Goal: Task Accomplishment & Management: Manage account settings

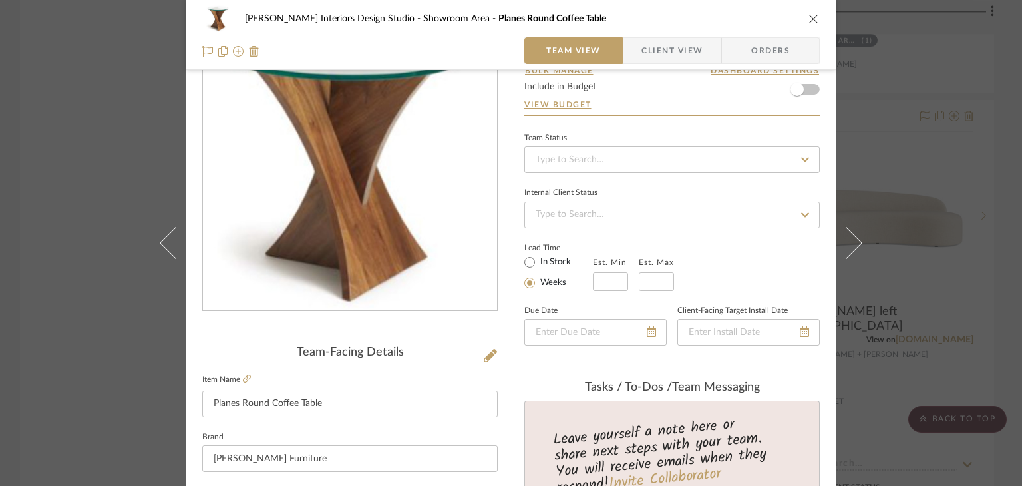
scroll to position [67, 0]
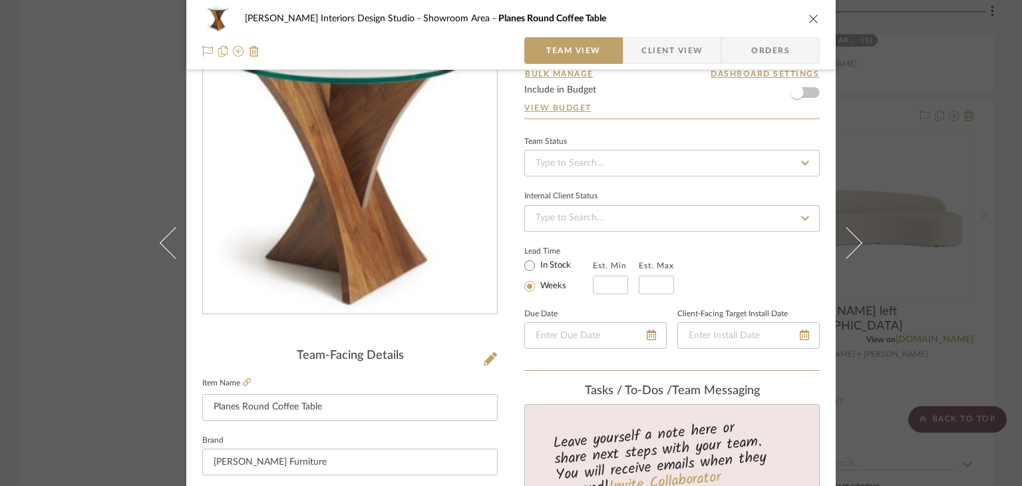
type input "$750.00"
click at [809, 17] on icon "close" at bounding box center [814, 18] width 11 height 11
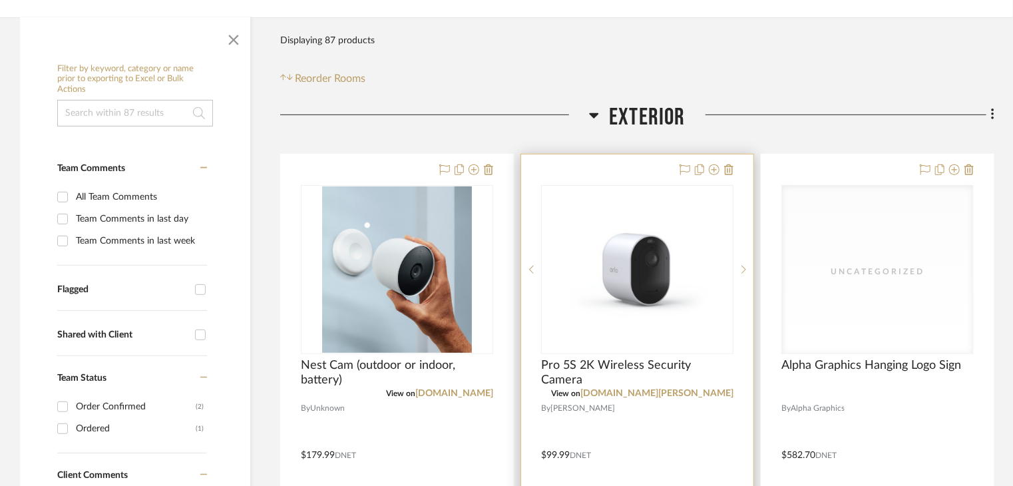
scroll to position [399, 0]
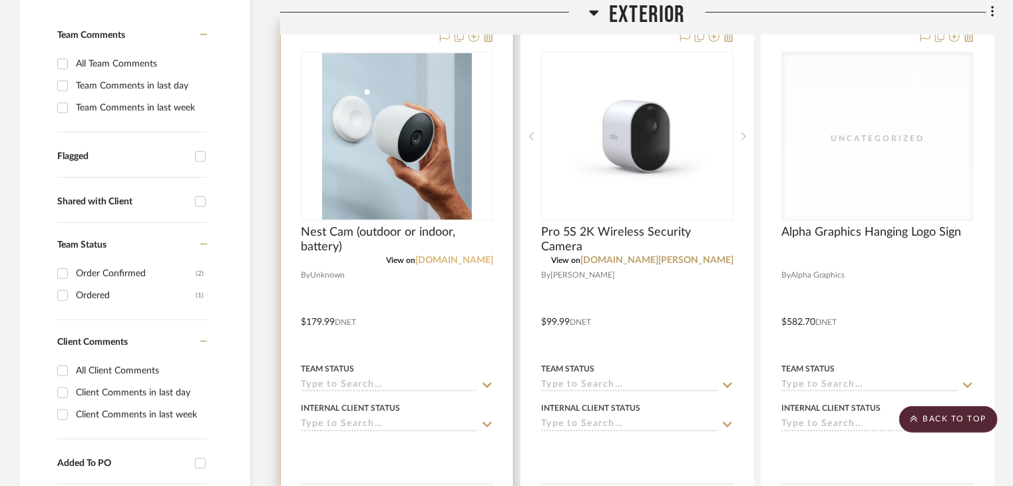
click at [441, 256] on link "[DOMAIN_NAME]" at bounding box center [454, 260] width 78 height 9
click at [307, 235] on span "Nest Cam (outdoor or indoor, battery)" at bounding box center [397, 239] width 192 height 29
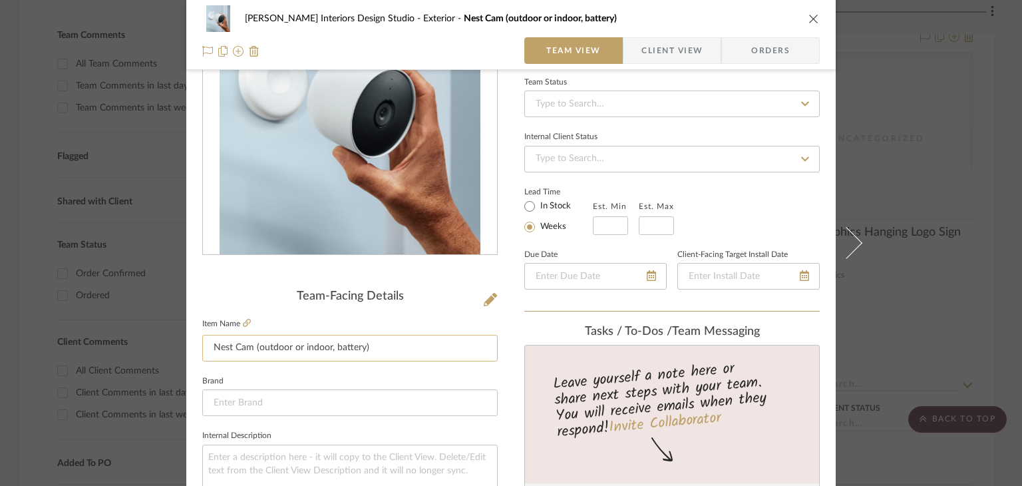
scroll to position [133, 0]
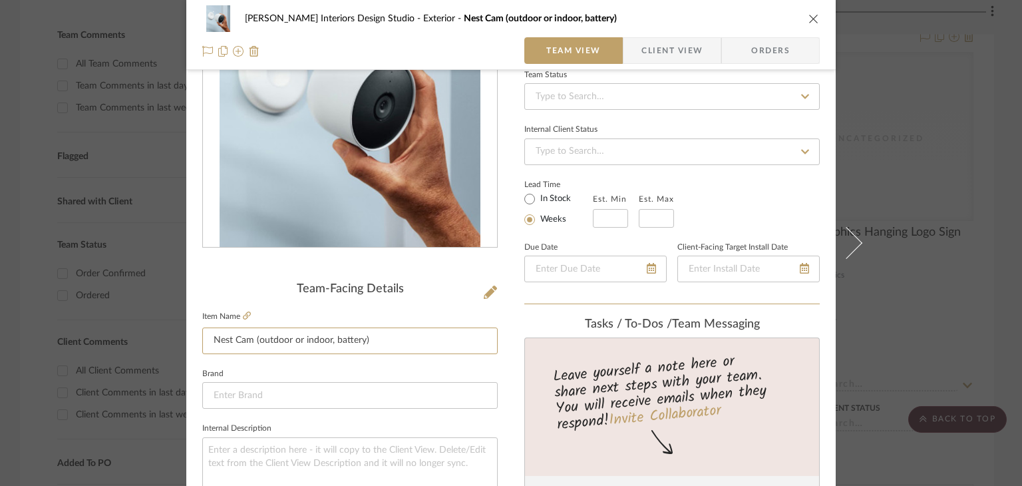
drag, startPoint x: 375, startPoint y: 338, endPoint x: 184, endPoint y: 339, distance: 190.4
click at [186, 339] on div "[PERSON_NAME] Interiors Design Studio Exterior Nest Cam (outdoor or indoor, bat…" at bounding box center [511, 491] width 650 height 1229
click at [802, 18] on div "[PERSON_NAME] Interiors Design Studio Exterior Nest Cam (outdoor or indoor, bat…" at bounding box center [511, 18] width 618 height 27
click at [813, 18] on icon "close" at bounding box center [814, 18] width 11 height 11
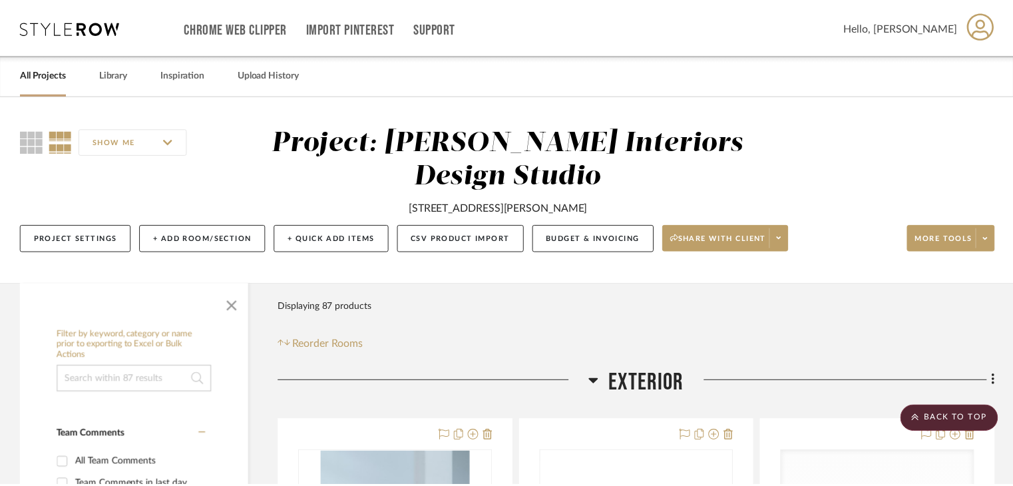
scroll to position [399, 0]
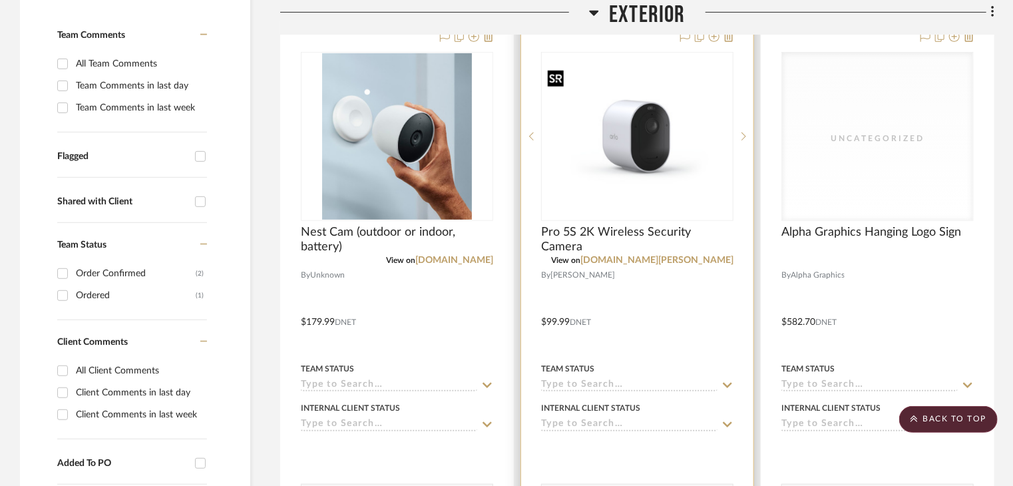
click at [642, 159] on img "0" at bounding box center [638, 136] width 190 height 142
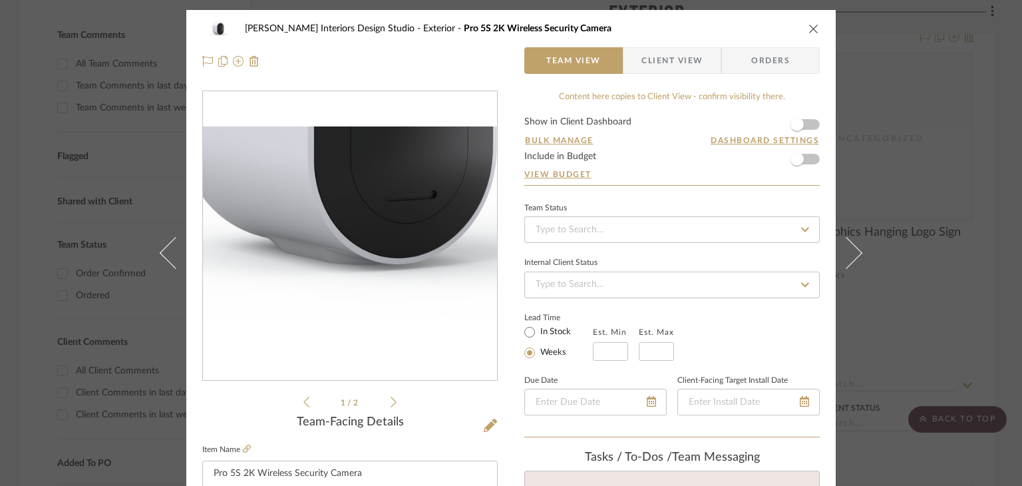
scroll to position [133, 0]
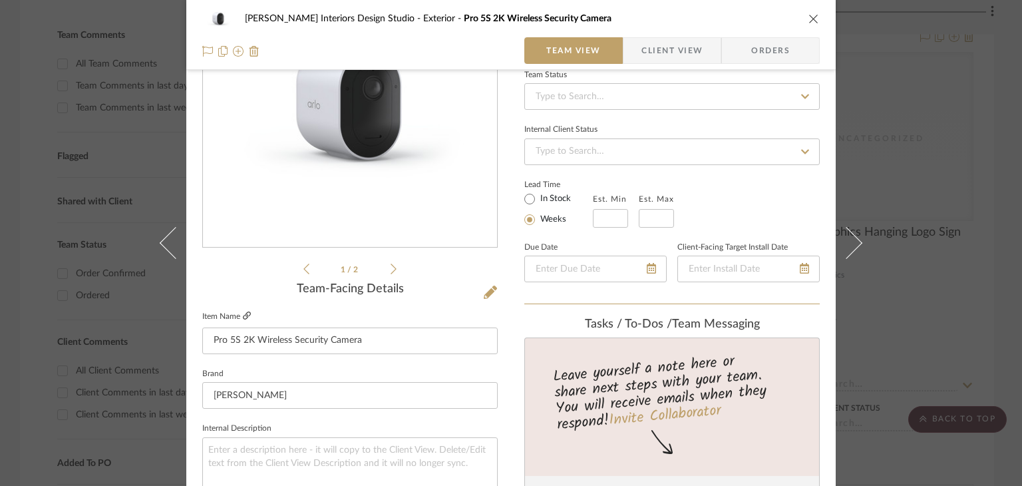
click at [244, 313] on icon at bounding box center [247, 316] width 8 height 8
click at [813, 19] on icon "close" at bounding box center [814, 18] width 11 height 11
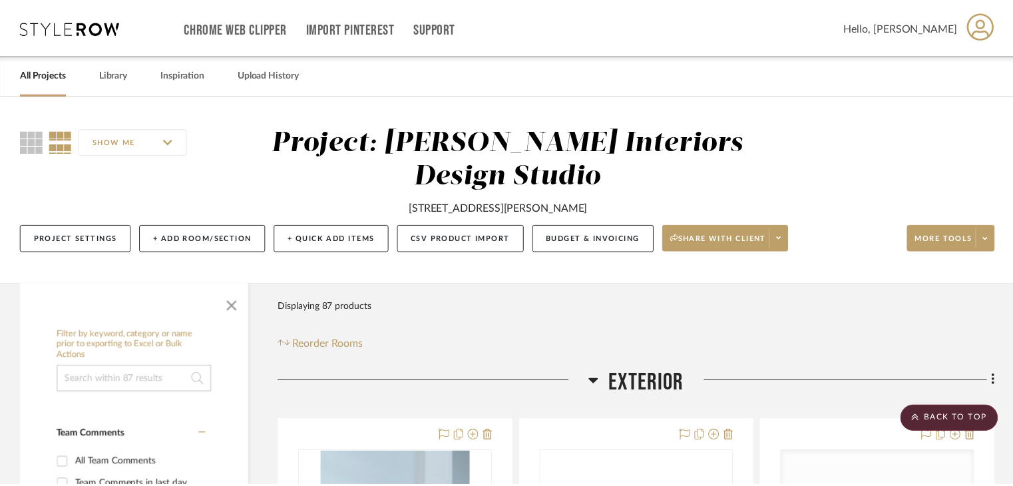
scroll to position [399, 0]
